Goal: Task Accomplishment & Management: Manage account settings

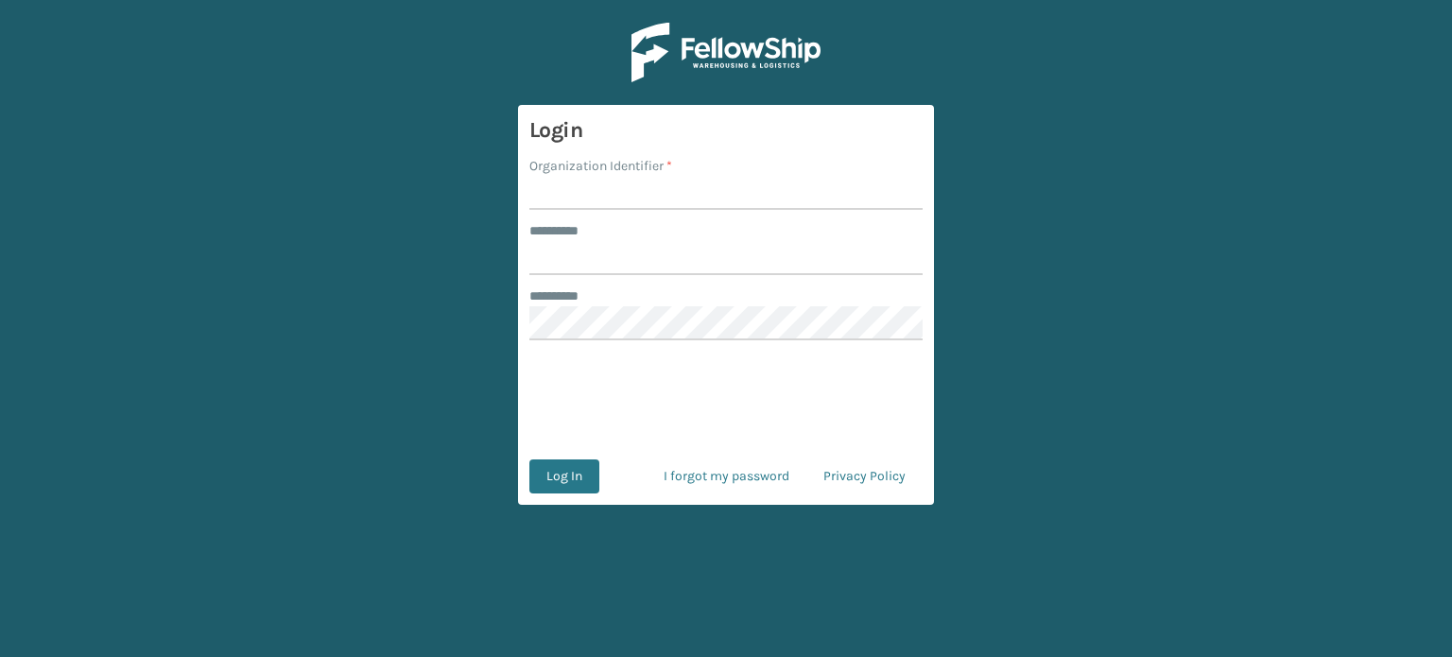
click at [584, 188] on input "Organization Identifier *" at bounding box center [725, 193] width 393 height 34
type input "SuperAdminOrganization"
click at [566, 269] on input "******** *" at bounding box center [725, 258] width 393 height 34
type input "*****"
click at [564, 469] on button "Log In" at bounding box center [564, 476] width 70 height 34
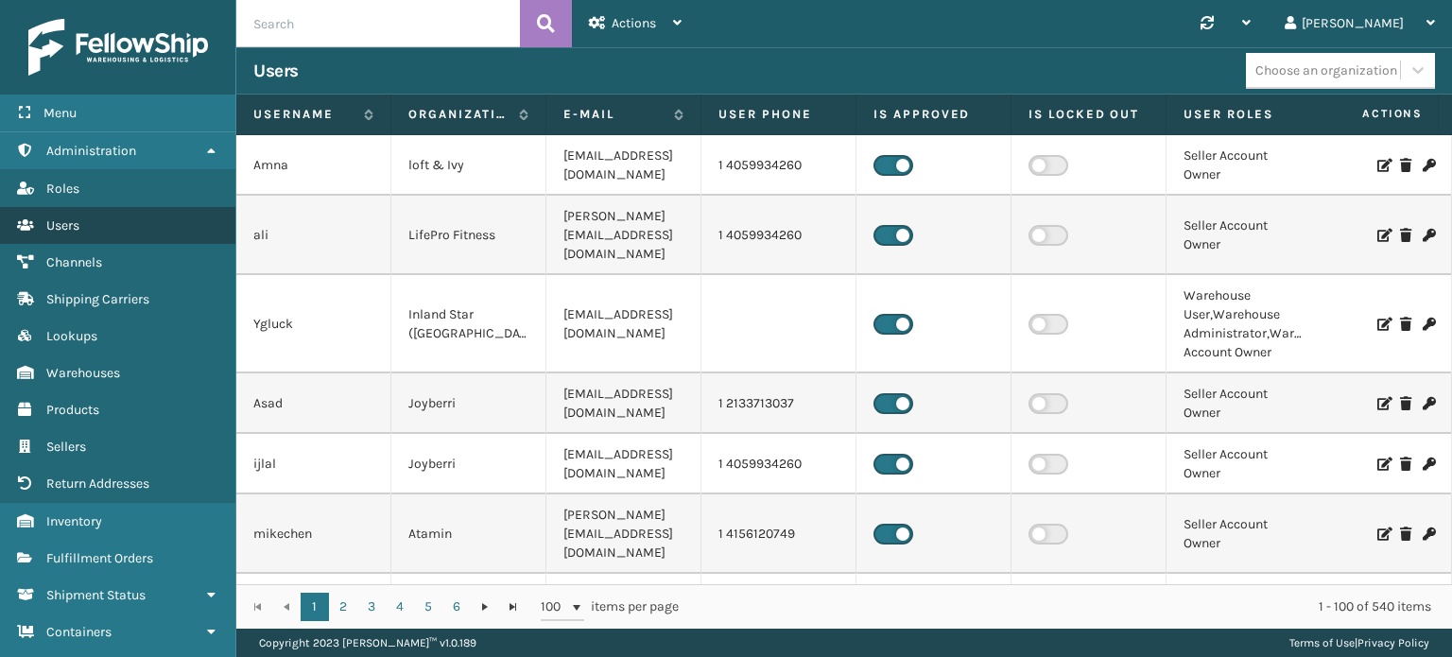
click at [85, 223] on link "Users" at bounding box center [117, 225] width 235 height 37
click at [295, 28] on input "text" at bounding box center [378, 23] width 284 height 47
type input "[PERSON_NAME]"
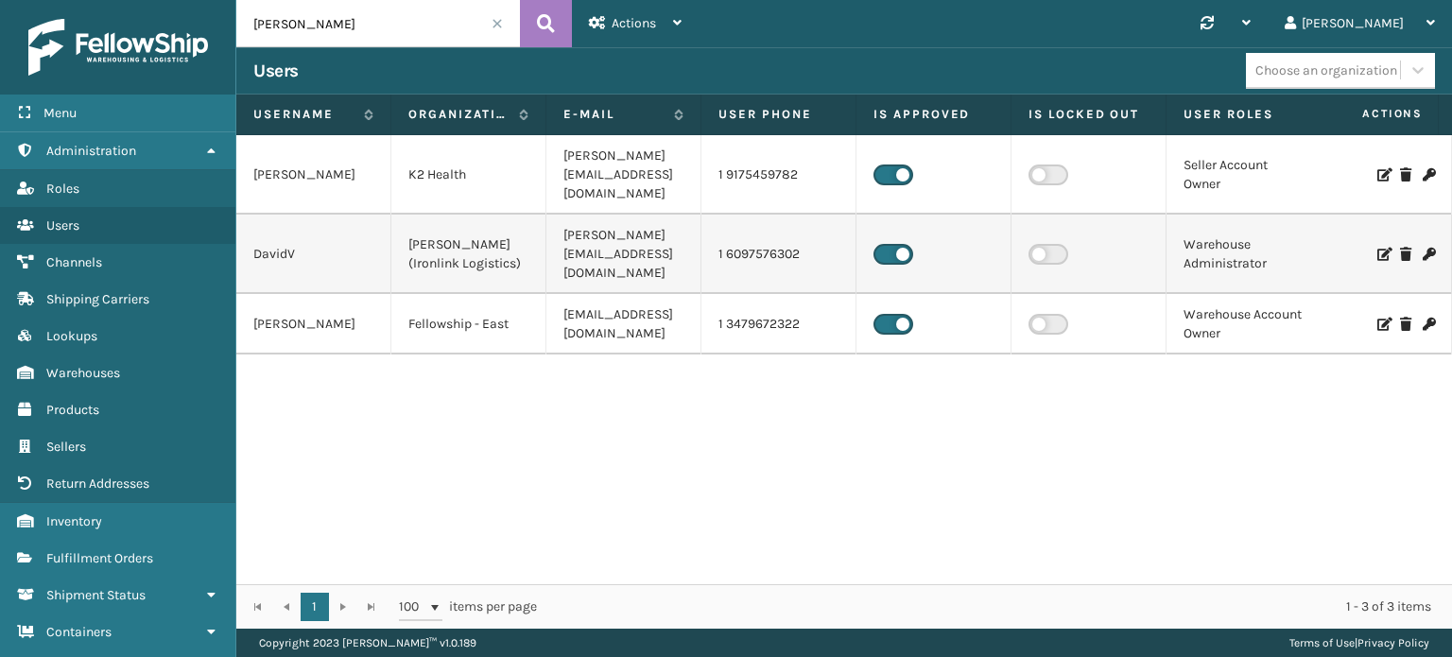
click at [1035, 314] on label at bounding box center [1049, 324] width 40 height 21
click at [1035, 314] on input "checkbox" at bounding box center [1035, 320] width 12 height 12
click at [1377, 318] on icon at bounding box center [1382, 324] width 11 height 13
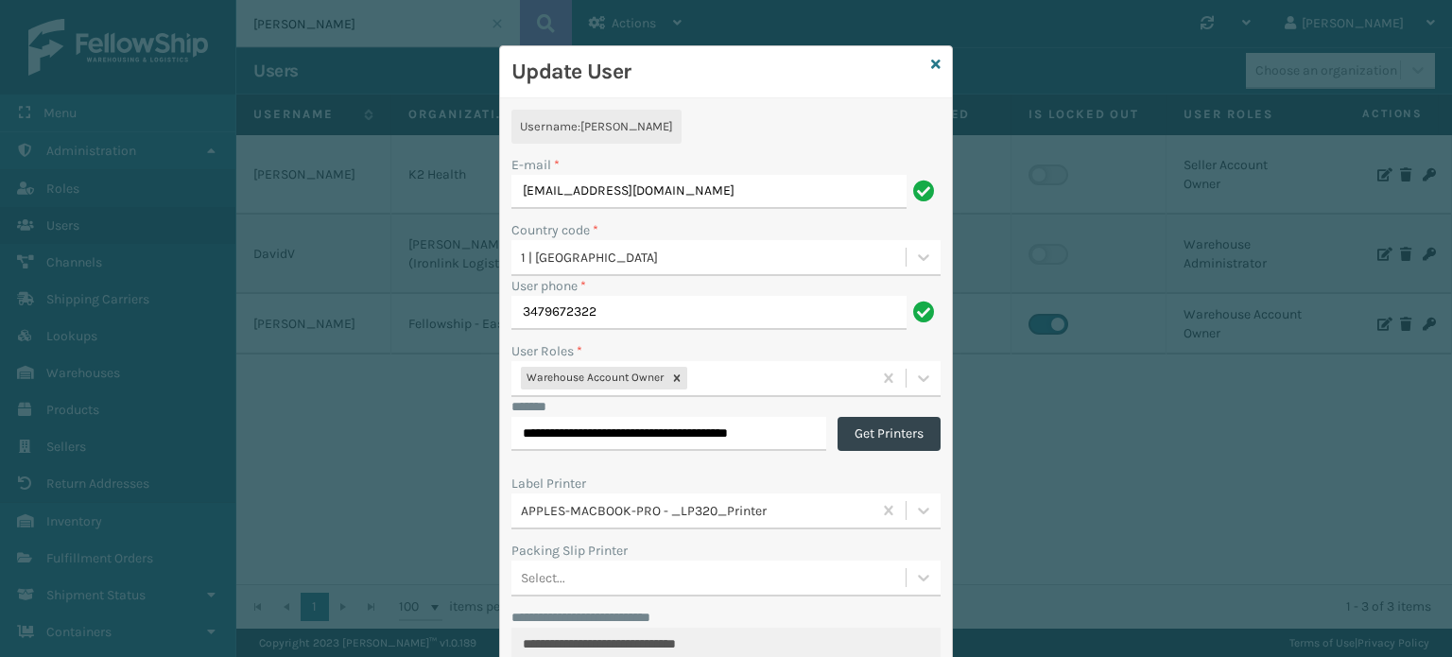
click at [575, 192] on input "[EMAIL_ADDRESS][DOMAIN_NAME]" at bounding box center [708, 192] width 395 height 34
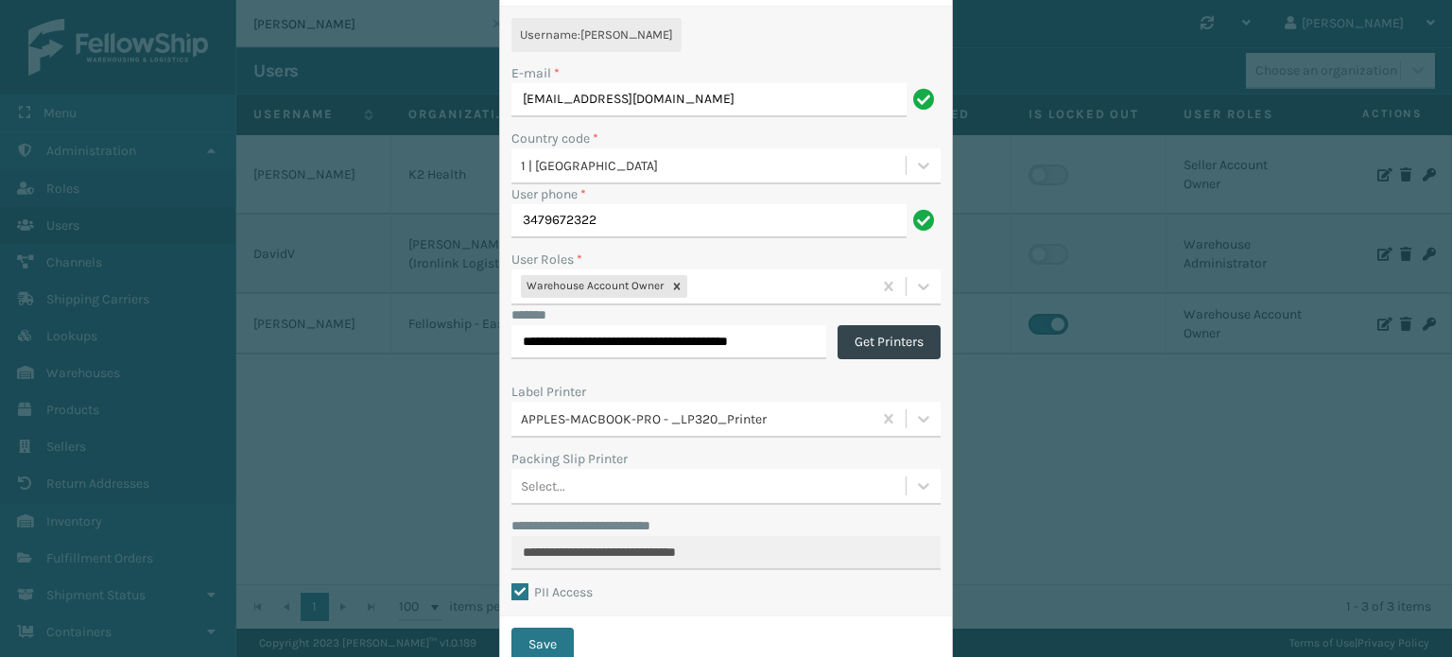
scroll to position [153, 0]
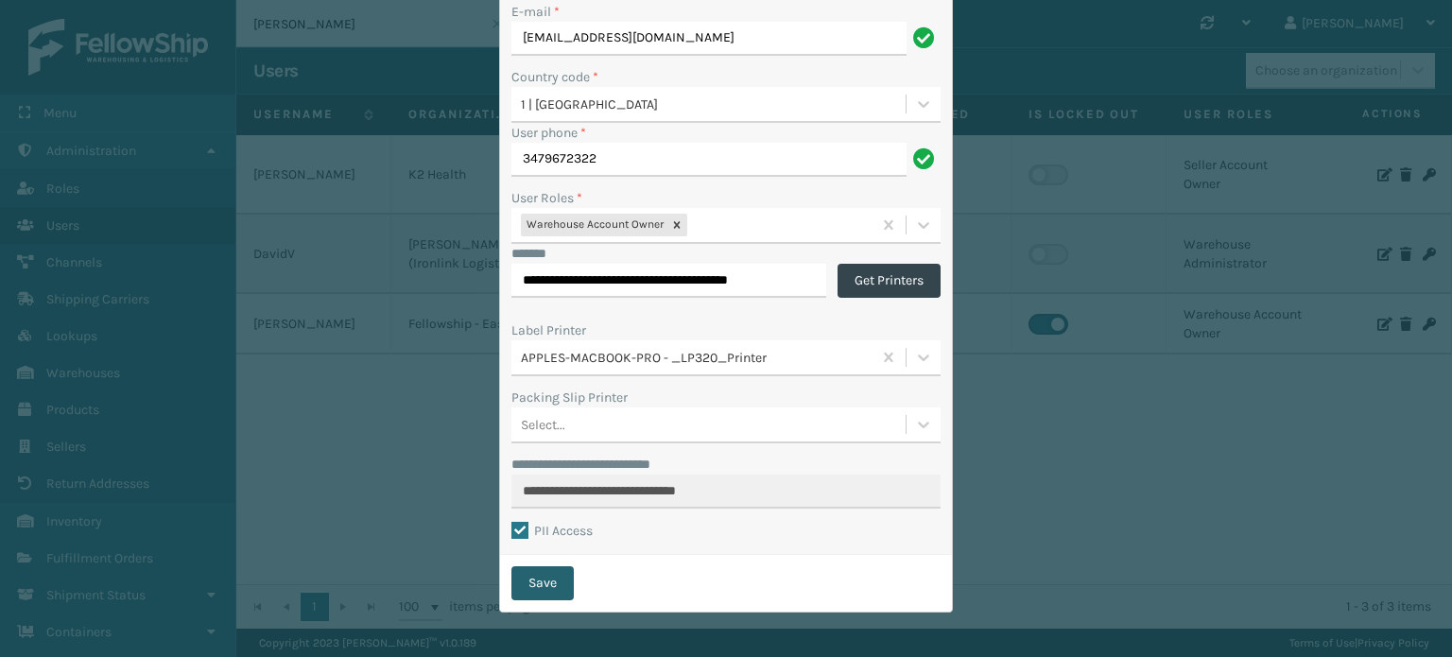
type input "[EMAIL_ADDRESS][DOMAIN_NAME]"
click at [546, 593] on button "Save" at bounding box center [542, 583] width 62 height 34
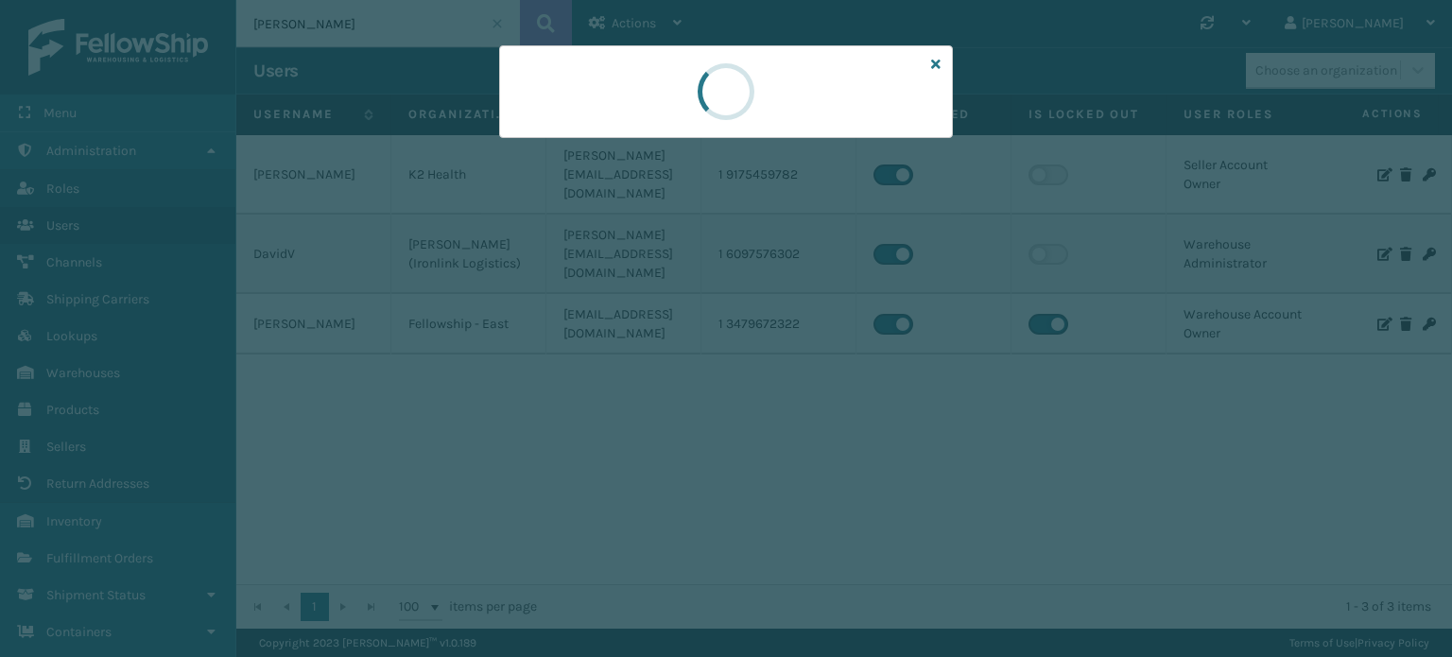
scroll to position [0, 0]
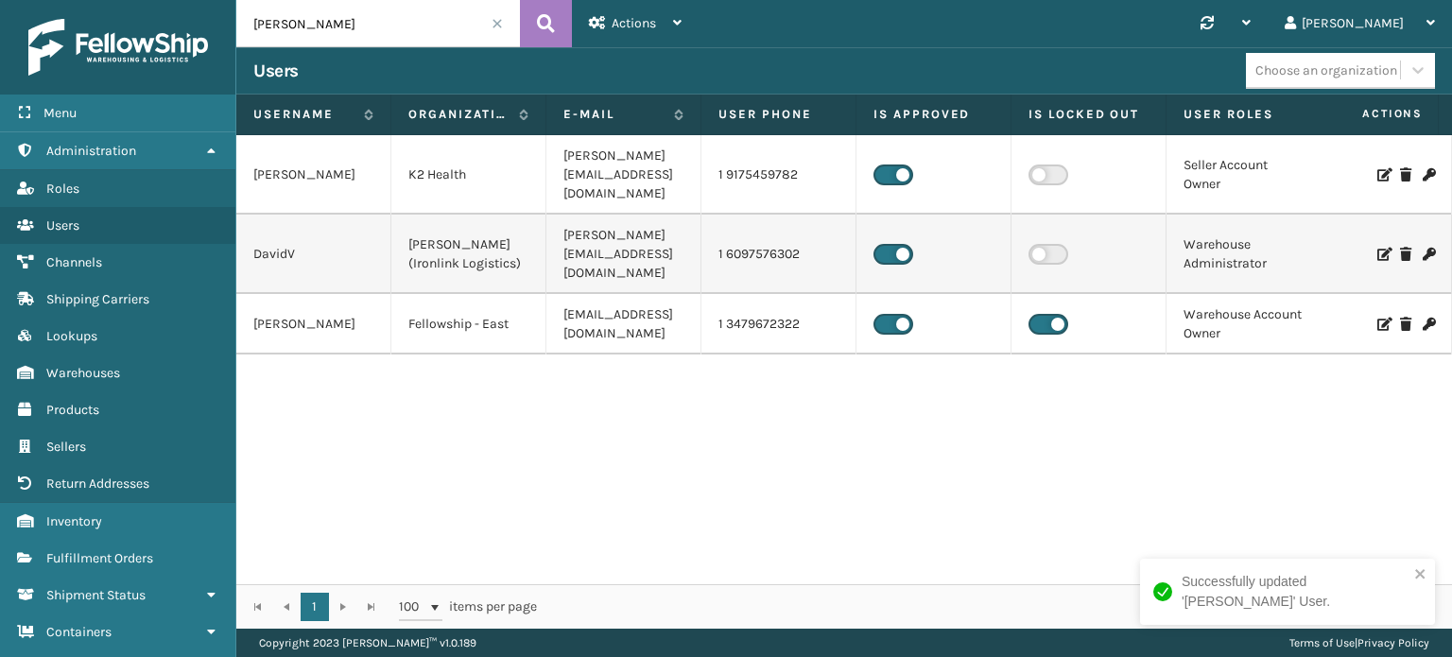
drag, startPoint x: 371, startPoint y: 29, endPoint x: 156, endPoint y: 29, distance: 214.6
click at [156, 0] on div "Menu Administration Roles Users Channels Shipping Carriers Lookups Warehouses P…" at bounding box center [726, 0] width 1452 height 0
type input "[PERSON_NAME]"
click at [566, 25] on button at bounding box center [546, 23] width 52 height 47
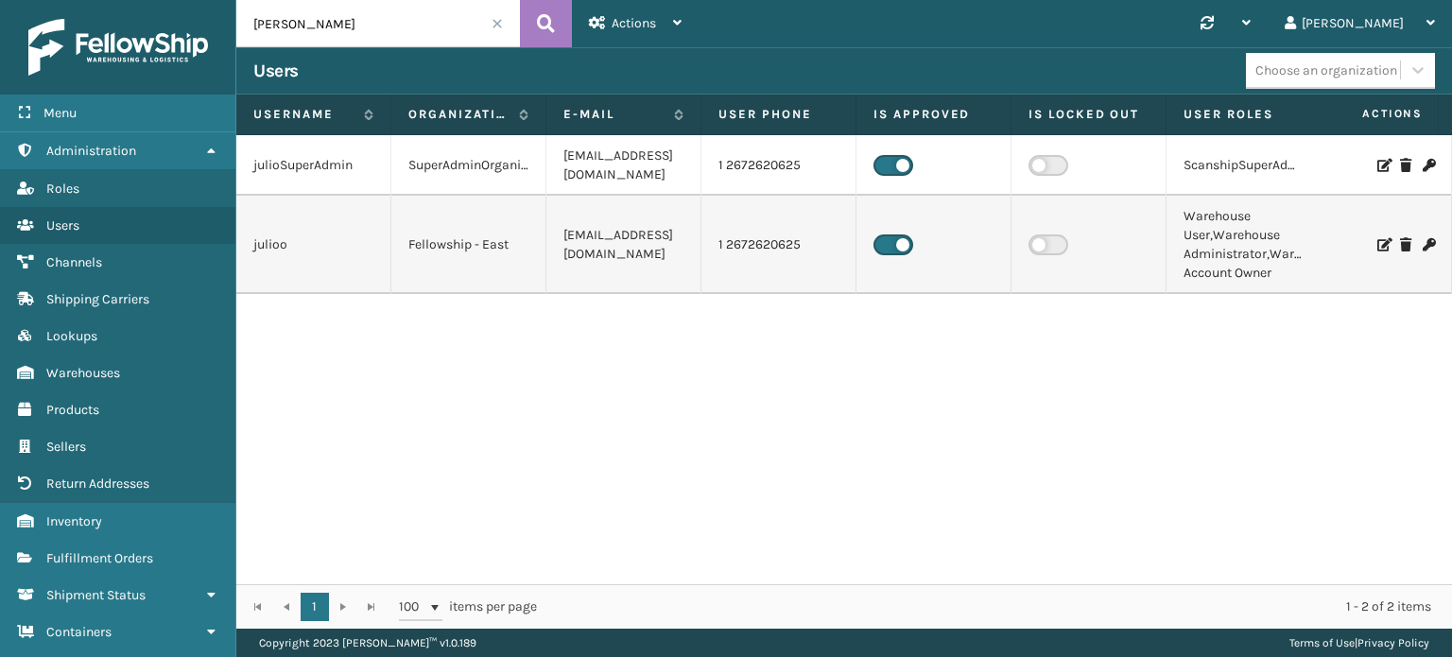
click at [1031, 246] on label at bounding box center [1049, 244] width 40 height 21
click at [1031, 246] on input "checkbox" at bounding box center [1035, 240] width 12 height 12
click at [1046, 166] on label at bounding box center [1049, 165] width 40 height 21
click at [1041, 166] on input "checkbox" at bounding box center [1035, 161] width 12 height 12
click at [1377, 169] on icon at bounding box center [1382, 165] width 11 height 13
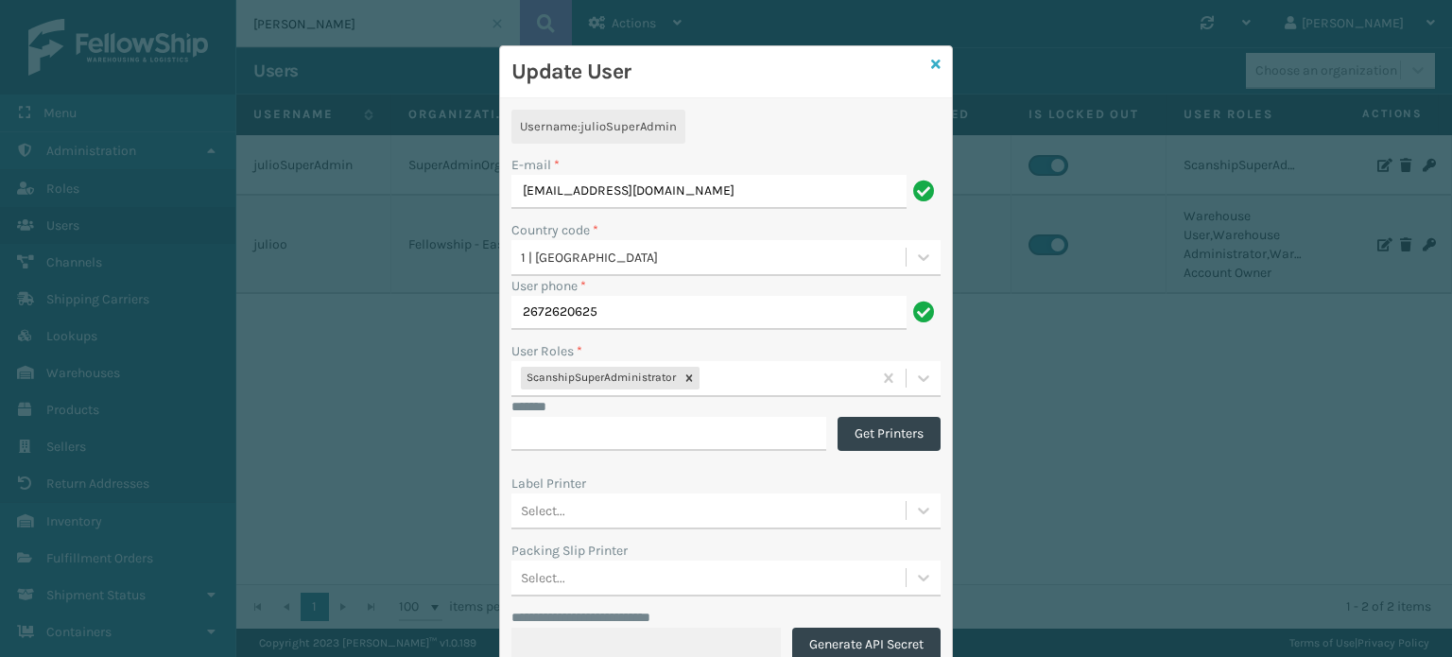
click at [931, 61] on icon at bounding box center [935, 64] width 9 height 13
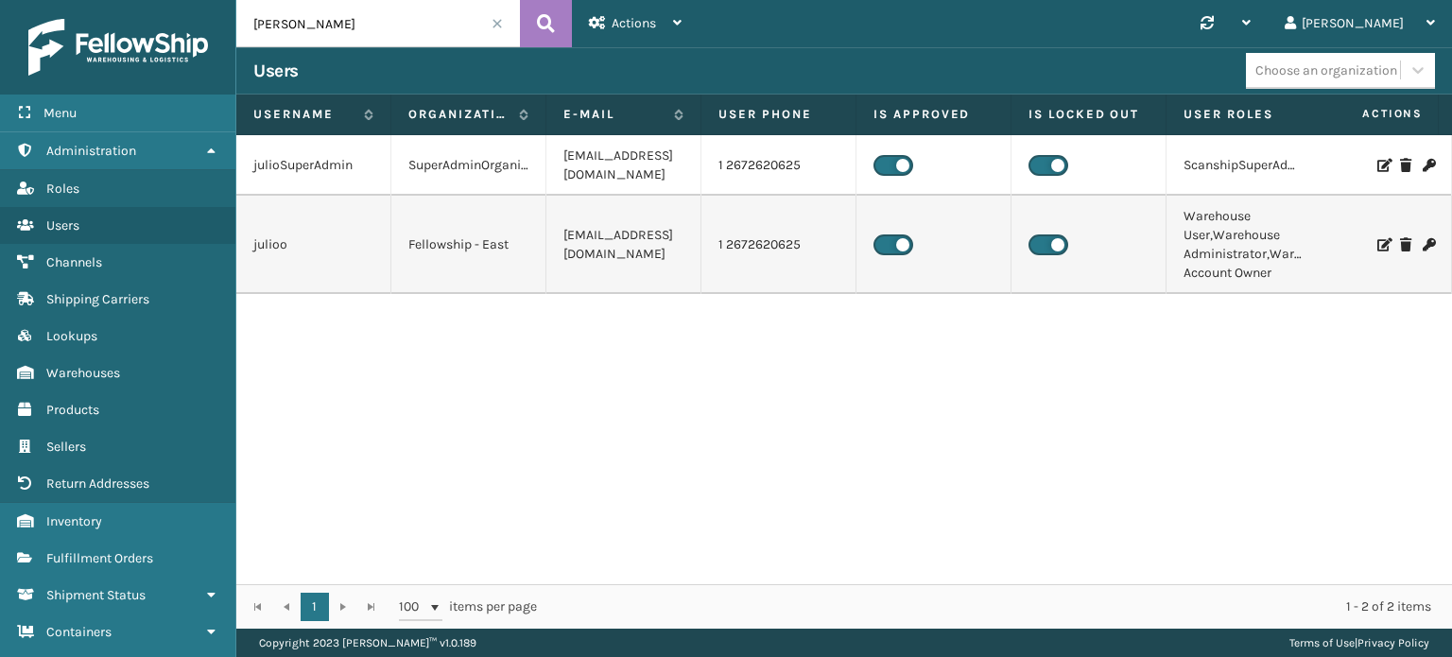
click at [1377, 242] on icon at bounding box center [1382, 244] width 11 height 13
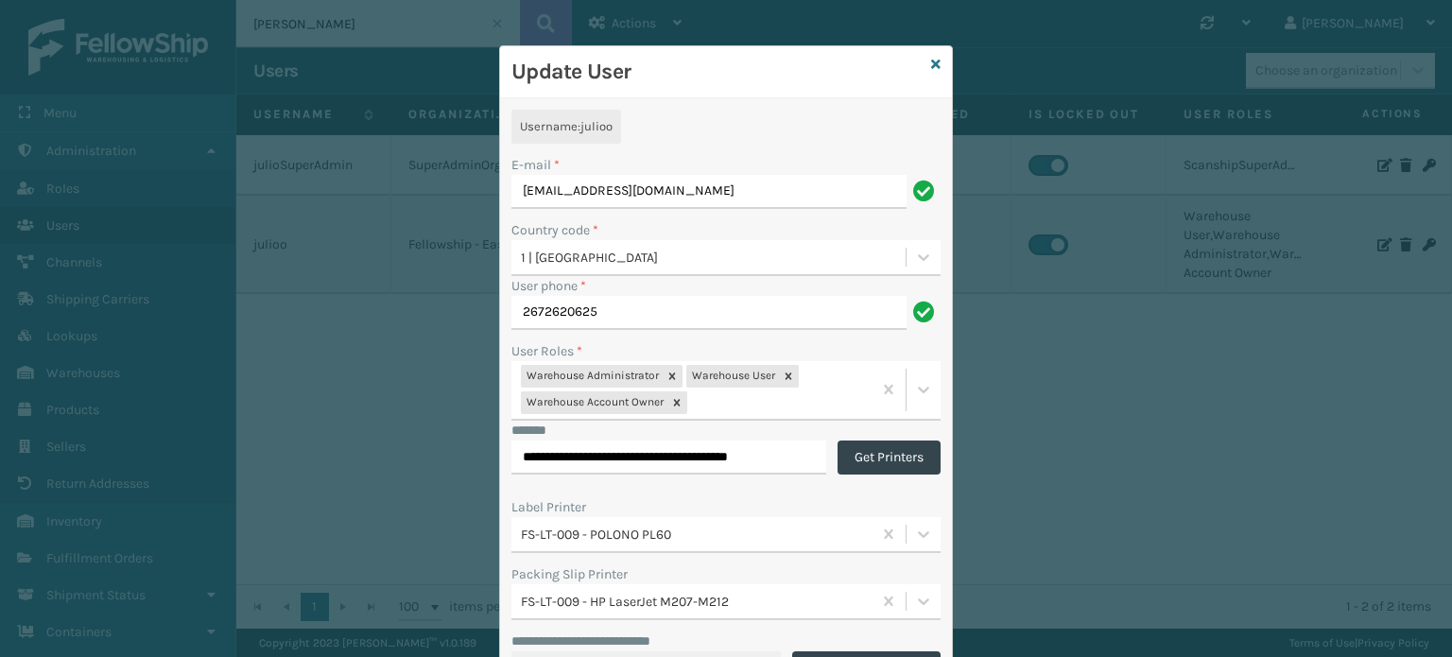
click at [548, 189] on input "[EMAIL_ADDRESS][DOMAIN_NAME]" at bounding box center [708, 192] width 395 height 34
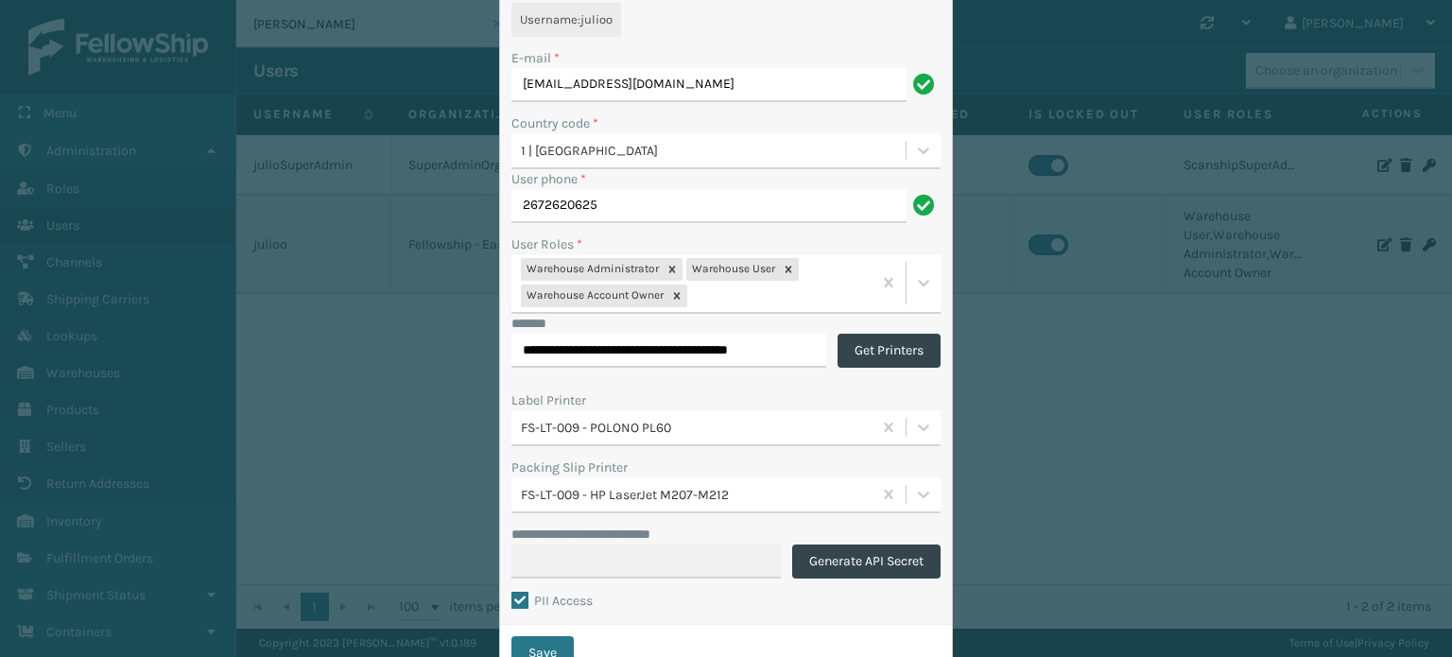
scroll to position [176, 0]
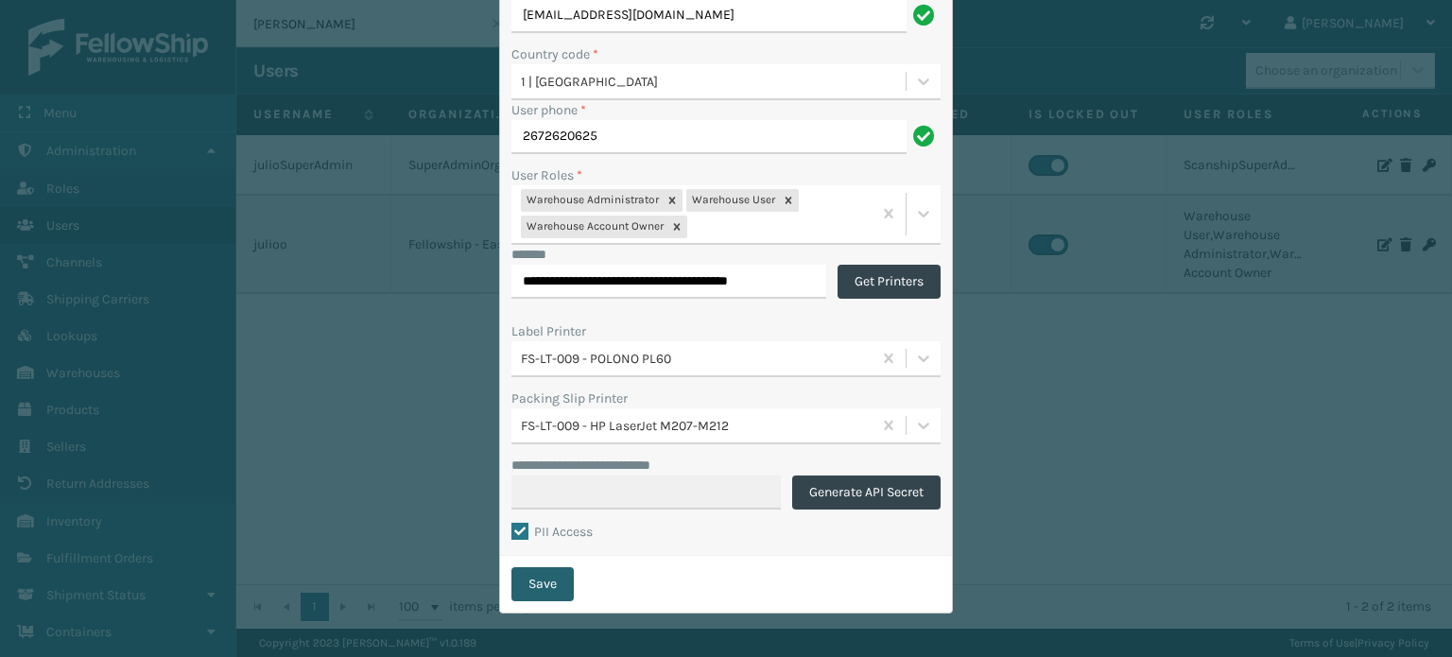
type input "[EMAIL_ADDRESS][DOMAIN_NAME]"
click at [528, 591] on button "Save" at bounding box center [542, 584] width 62 height 34
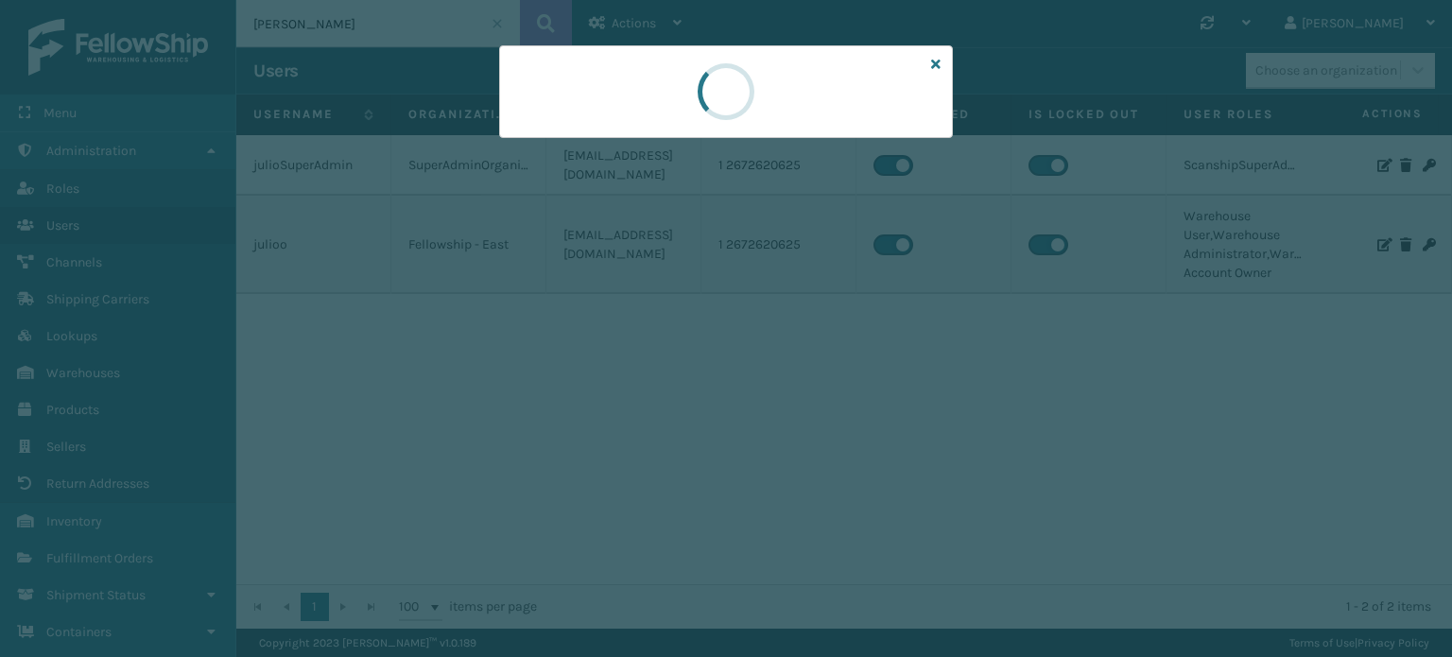
scroll to position [0, 0]
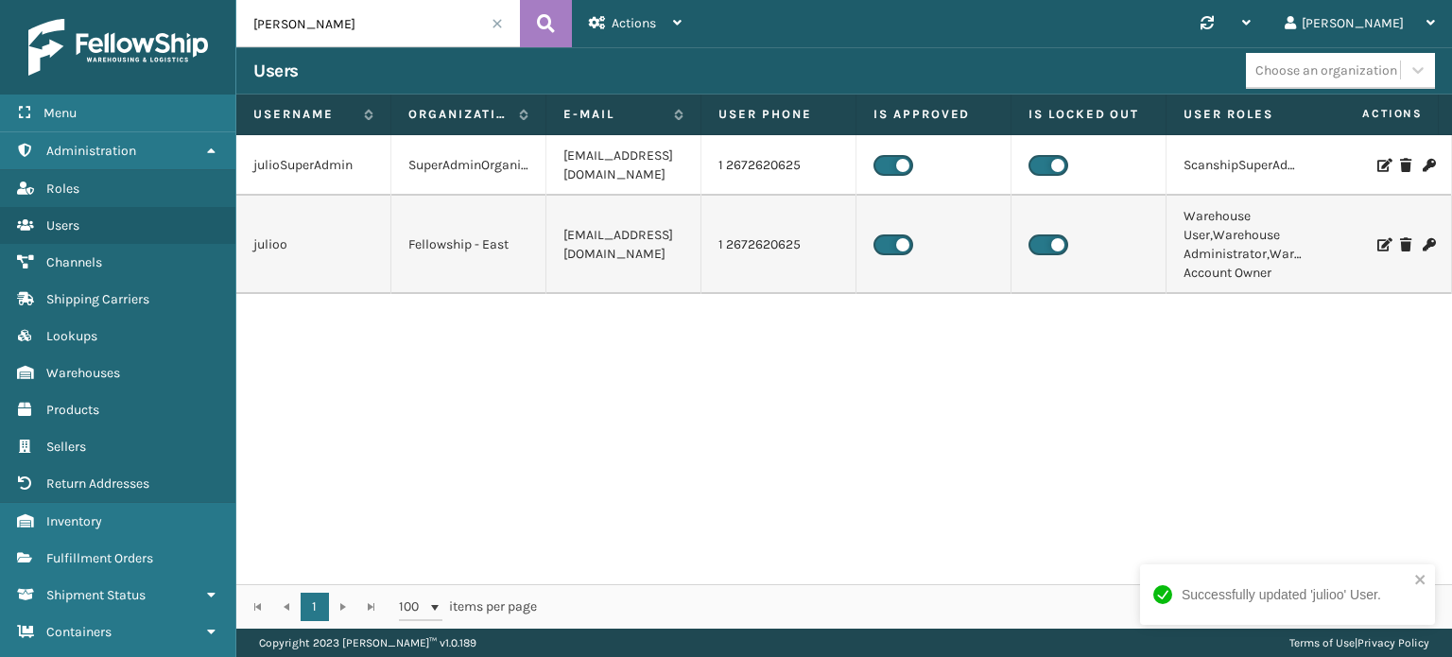
click at [493, 32] on input "[PERSON_NAME]" at bounding box center [378, 23] width 284 height 47
click at [504, 22] on input "[PERSON_NAME]" at bounding box center [378, 23] width 284 height 47
click at [500, 23] on span at bounding box center [497, 23] width 11 height 11
